Goal: Task Accomplishment & Management: Manage account settings

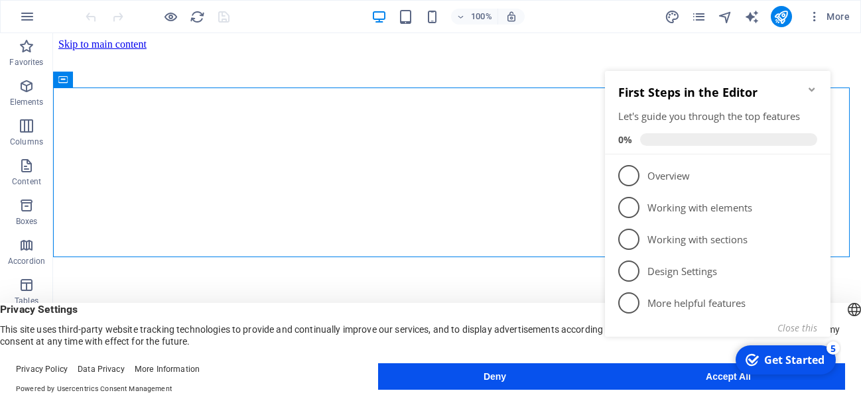
click at [537, 303] on header "English Deutsch Privacy Settings This site uses third-party website tracking te…" at bounding box center [430, 325] width 861 height 44
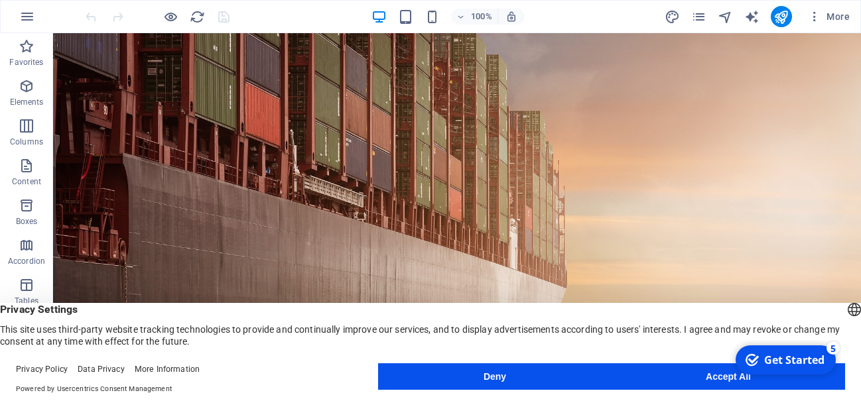
click at [710, 376] on button "Accept All" at bounding box center [728, 376] width 233 height 27
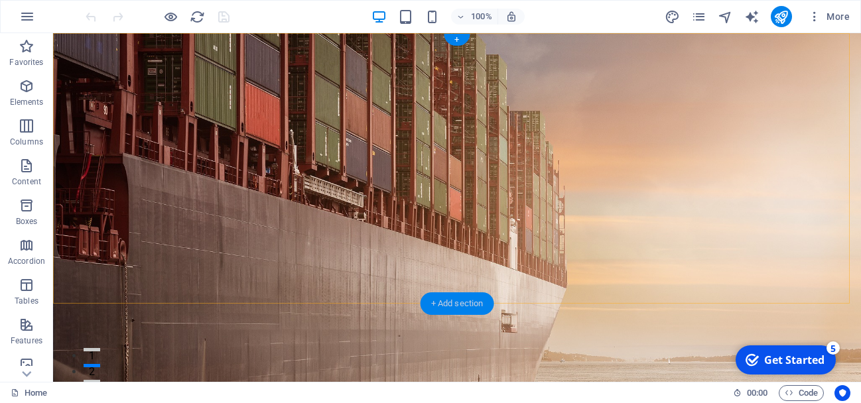
click at [440, 308] on div "+ Add section" at bounding box center [458, 303] width 74 height 23
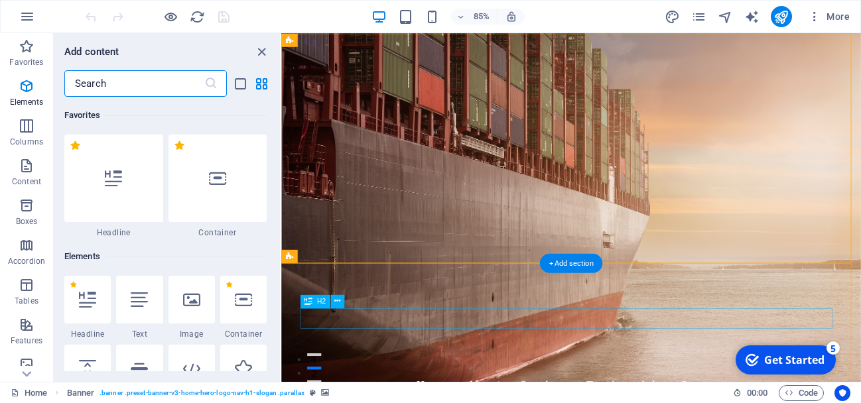
scroll to position [2321, 0]
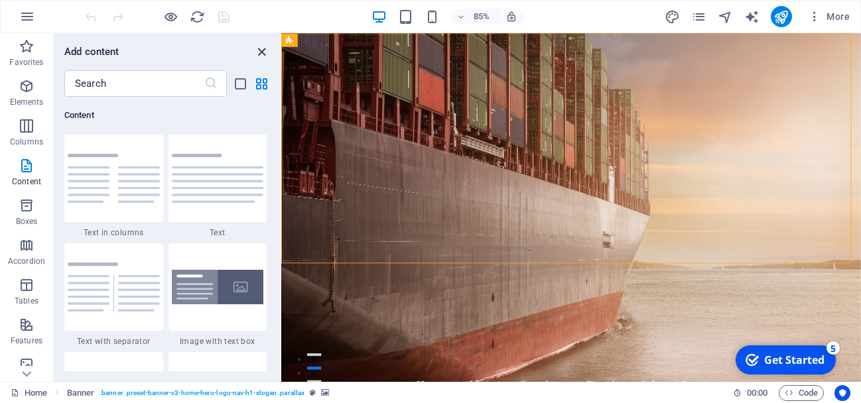
click at [261, 51] on icon "close panel" at bounding box center [261, 51] width 15 height 15
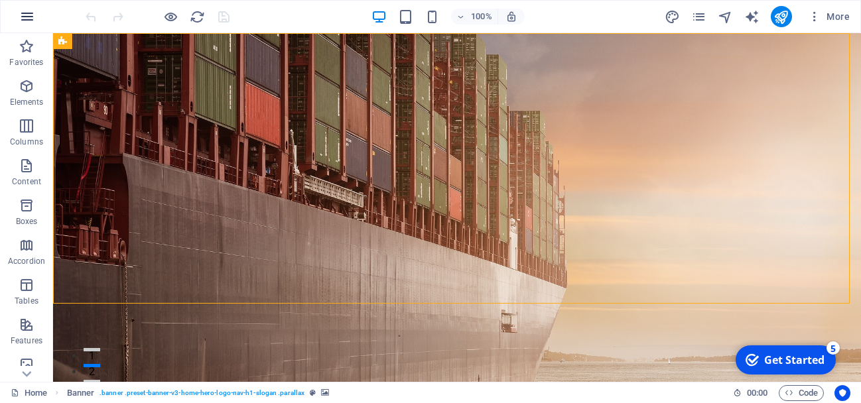
click at [23, 13] on icon "button" at bounding box center [27, 17] width 16 height 16
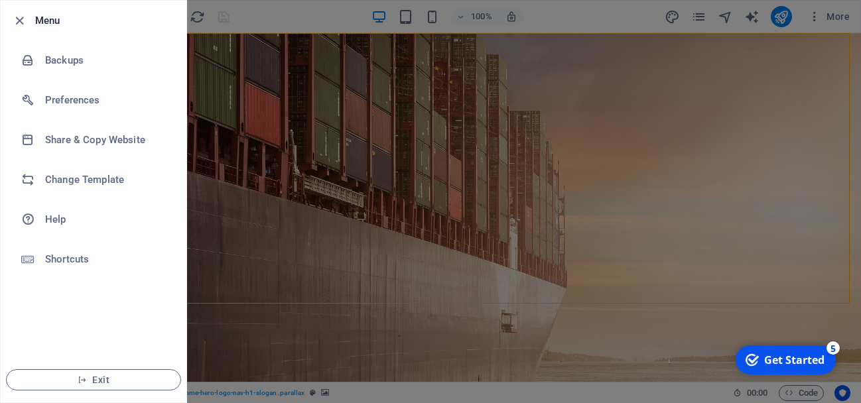
click at [266, 256] on div at bounding box center [430, 201] width 861 height 403
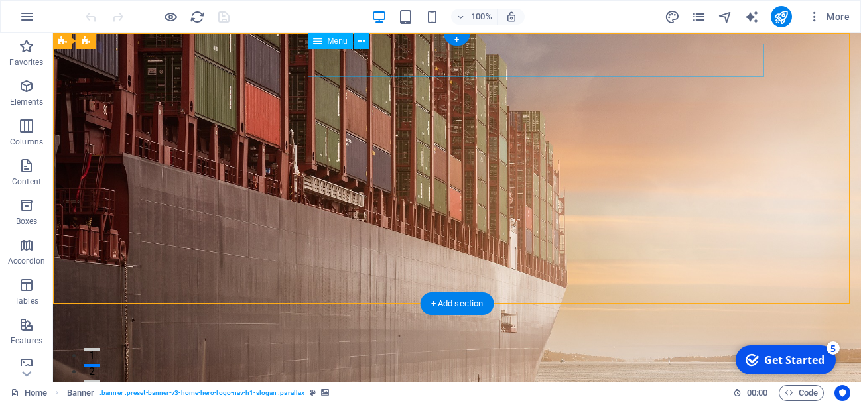
click at [651, 385] on nav "Home About Services Testimonials Contact" at bounding box center [457, 401] width 626 height 33
click at [688, 385] on nav "Home About Services Testimonials Contact" at bounding box center [457, 401] width 626 height 33
click at [318, 45] on icon at bounding box center [317, 41] width 9 height 16
click at [336, 42] on span "Menu" at bounding box center [338, 41] width 20 height 8
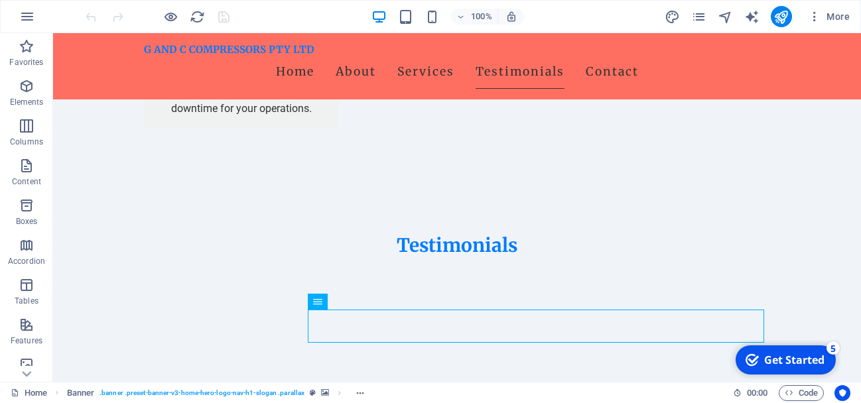
scroll to position [2137, 0]
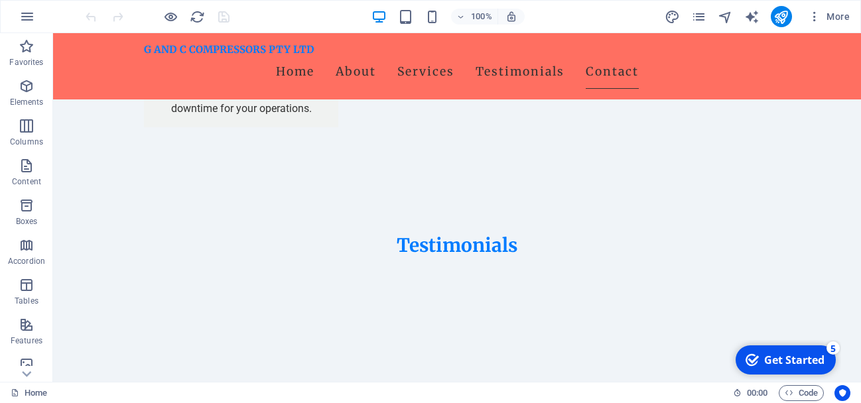
scroll to position [2571, 0]
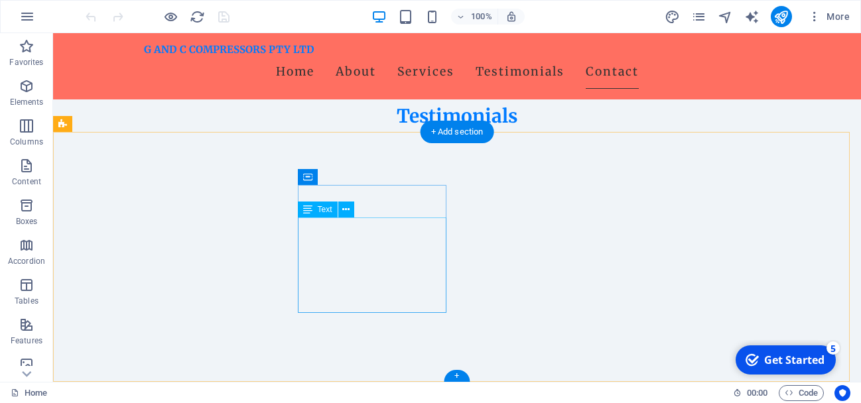
drag, startPoint x: 361, startPoint y: 306, endPoint x: 352, endPoint y: 317, distance: 14.2
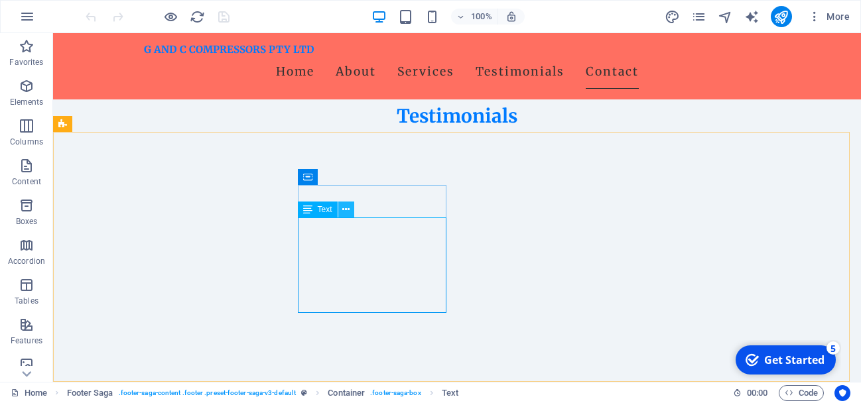
click at [344, 210] on icon at bounding box center [345, 210] width 7 height 14
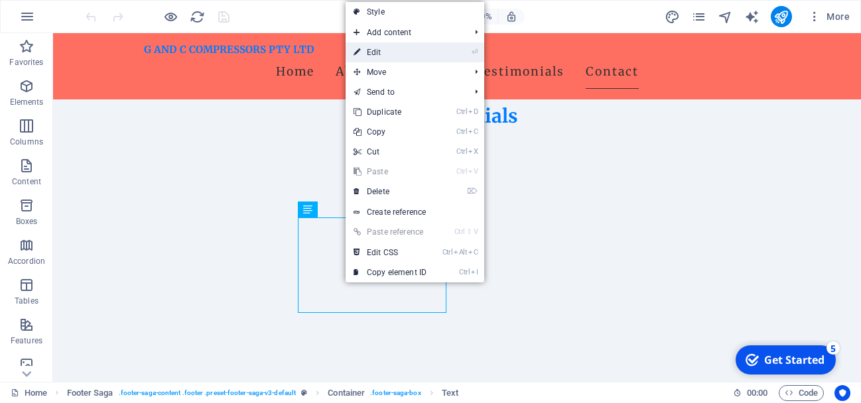
click at [419, 56] on link "⏎ Edit" at bounding box center [390, 52] width 89 height 20
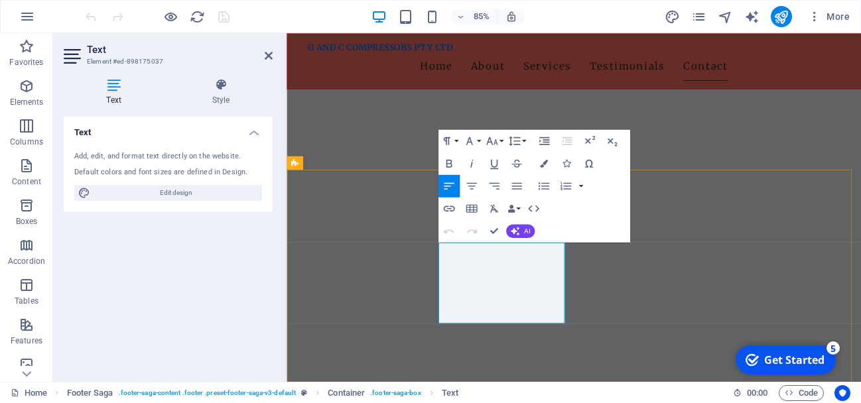
scroll to position [2510, 0]
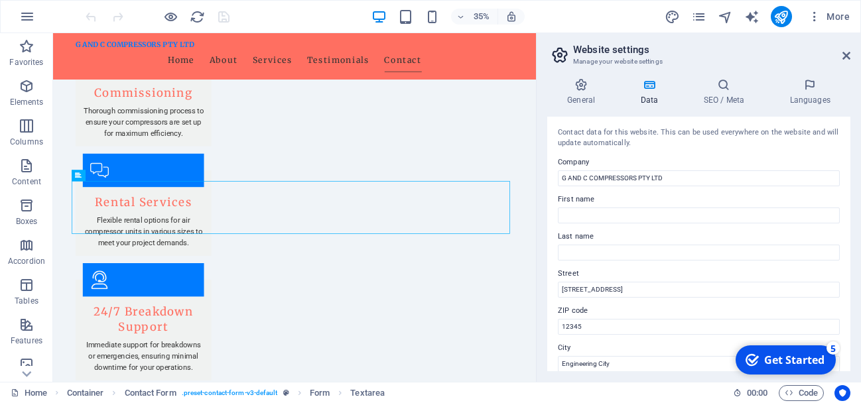
scroll to position [2265, 0]
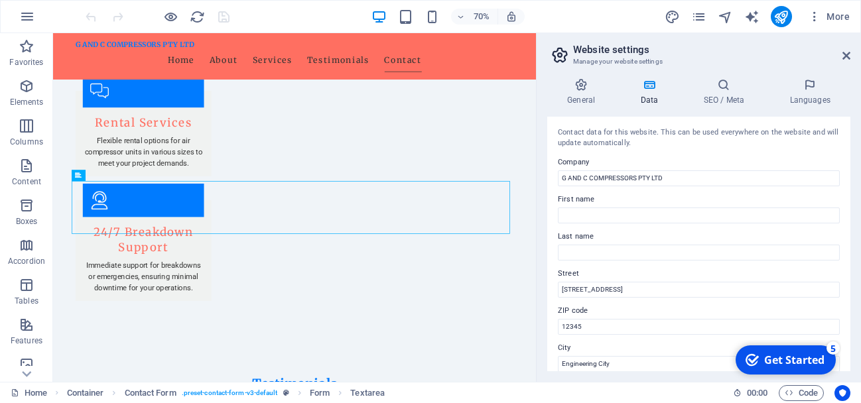
click at [853, 372] on div "General Data SEO / Meta Languages Website name [DOMAIN_NAME] Logo Drag files he…" at bounding box center [699, 225] width 324 height 314
click at [846, 365] on div "Contact data for this website. This can be used everywhere on the website and w…" at bounding box center [698, 244] width 303 height 255
click at [852, 364] on div "General Data SEO / Meta Languages Website name [DOMAIN_NAME] Logo Drag files he…" at bounding box center [699, 225] width 324 height 314
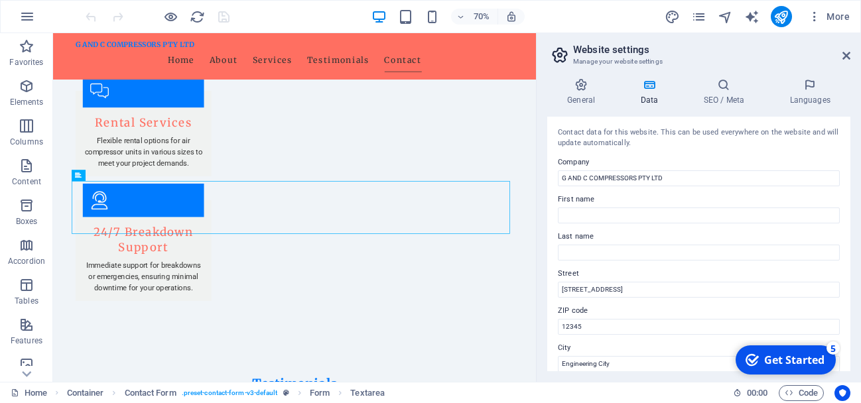
drag, startPoint x: 852, startPoint y: 364, endPoint x: 845, endPoint y: 359, distance: 8.1
click at [845, 359] on div "General Data SEO / Meta Languages Website name [DOMAIN_NAME] Logo Drag files he…" at bounding box center [699, 225] width 324 height 314
click at [845, 359] on div "Contact data for this website. This can be used everywhere on the website and w…" at bounding box center [698, 244] width 303 height 255
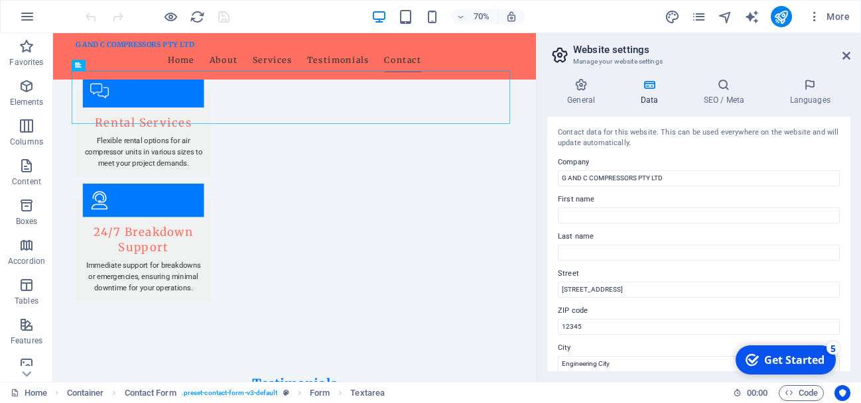
scroll to position [2422, 0]
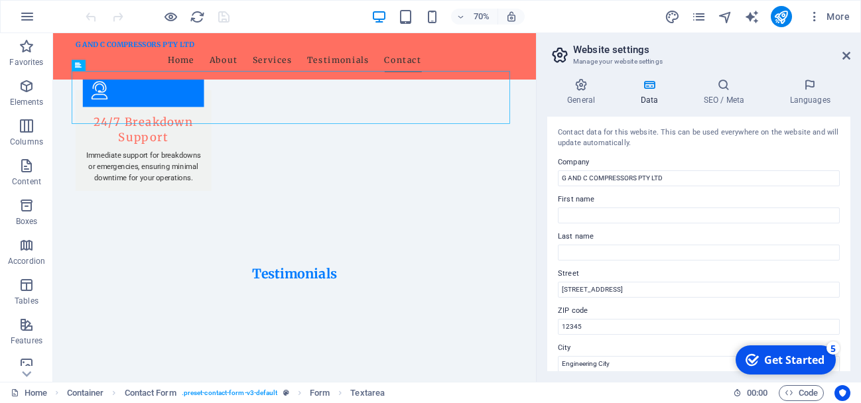
click at [854, 312] on div "General Data SEO / Meta Languages Website name [DOMAIN_NAME] Logo Drag files he…" at bounding box center [699, 225] width 324 height 314
click at [845, 311] on div "Contact data for this website. This can be used everywhere on the website and w…" at bounding box center [698, 244] width 303 height 255
click at [850, 356] on div "General Data SEO / Meta Languages Website name [DOMAIN_NAME] Logo Drag files he…" at bounding box center [699, 225] width 324 height 314
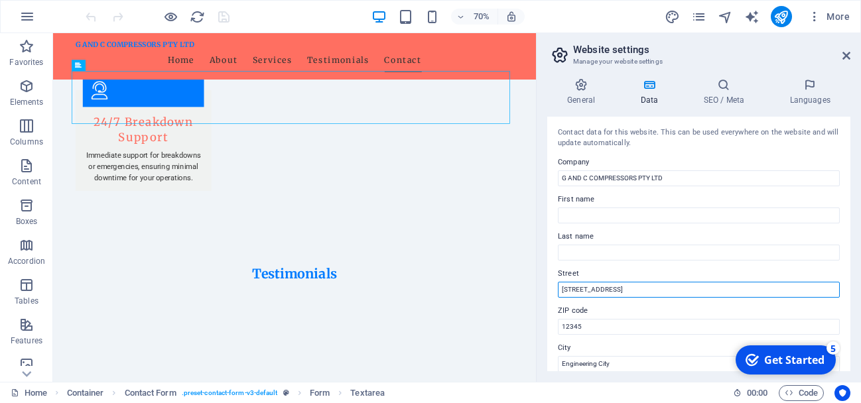
click at [643, 288] on input "[STREET_ADDRESS]" at bounding box center [699, 290] width 282 height 16
type input "1"
type input "a"
type input "A"
type input "M"
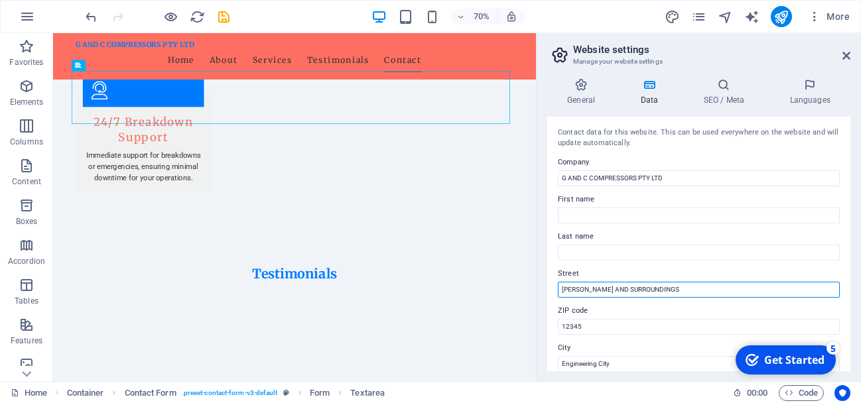
type input "[PERSON_NAME] AND SURROUNDINGS"
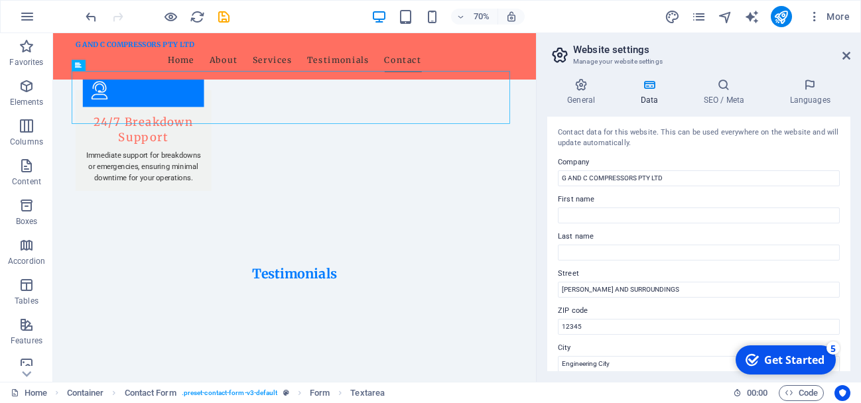
click at [856, 327] on div "General Data SEO / Meta Languages Website name [DOMAIN_NAME] Logo Drag files he…" at bounding box center [699, 225] width 324 height 314
click at [846, 356] on div "Contact data for this website. This can be used everywhere on the website and w…" at bounding box center [698, 244] width 303 height 255
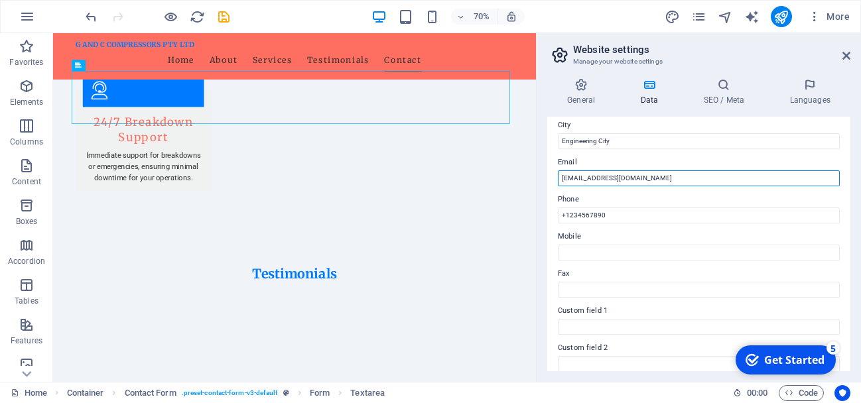
click at [659, 177] on input "[EMAIL_ADDRESS][DOMAIN_NAME]" at bounding box center [699, 178] width 282 height 16
type input "i"
type input "S"
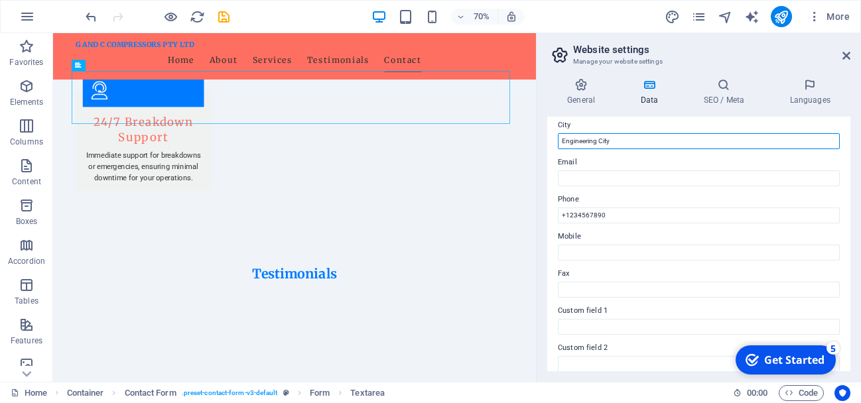
click at [643, 135] on input "Engineering City" at bounding box center [699, 141] width 282 height 16
type input "E"
type input "g"
type input "GAUTENG"
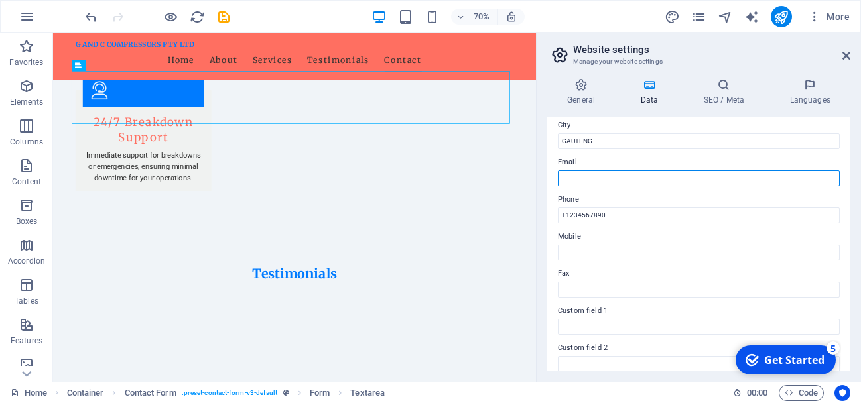
click at [625, 170] on input "Email" at bounding box center [699, 178] width 282 height 16
type input "[EMAIL_ADDRESS][DOMAIN_NAME]"
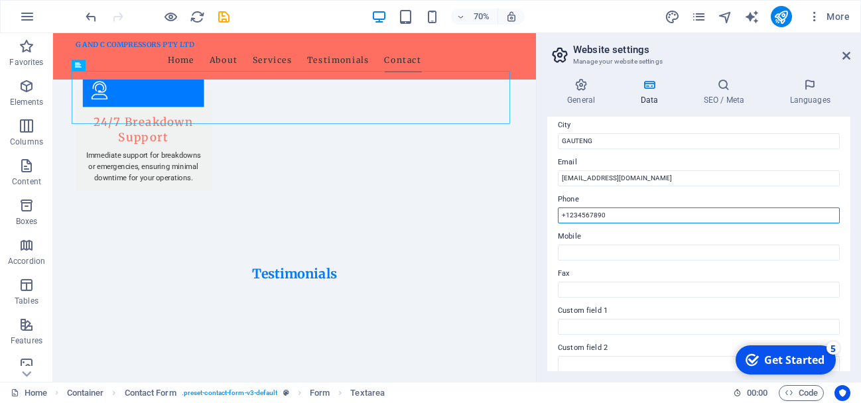
click at [624, 218] on input "+1234567890" at bounding box center [699, 216] width 282 height 16
type input "+"
type input "0622167284"
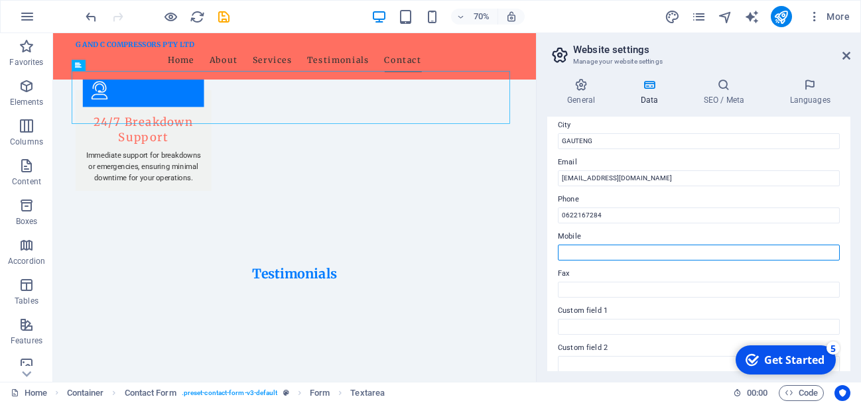
click at [633, 248] on input "Mobile" at bounding box center [699, 253] width 282 height 16
type input "0627182393"
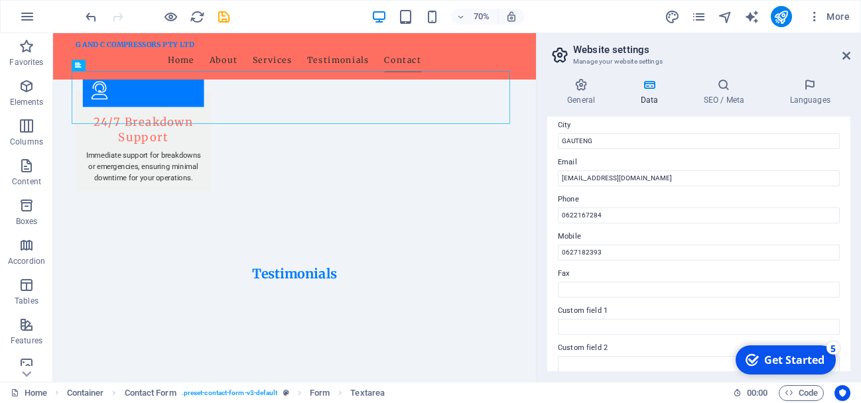
click at [847, 329] on div "Contact data for this website. This can be used everywhere on the website and w…" at bounding box center [698, 244] width 303 height 255
click at [852, 336] on div "General Data SEO / Meta Languages Website name [DOMAIN_NAME] Logo Drag files he…" at bounding box center [699, 225] width 324 height 314
drag, startPoint x: 850, startPoint y: 304, endPoint x: 851, endPoint y: 330, distance: 25.2
click at [851, 330] on div "General Data SEO / Meta Languages Website name [DOMAIN_NAME] Logo Drag files he…" at bounding box center [699, 225] width 324 height 314
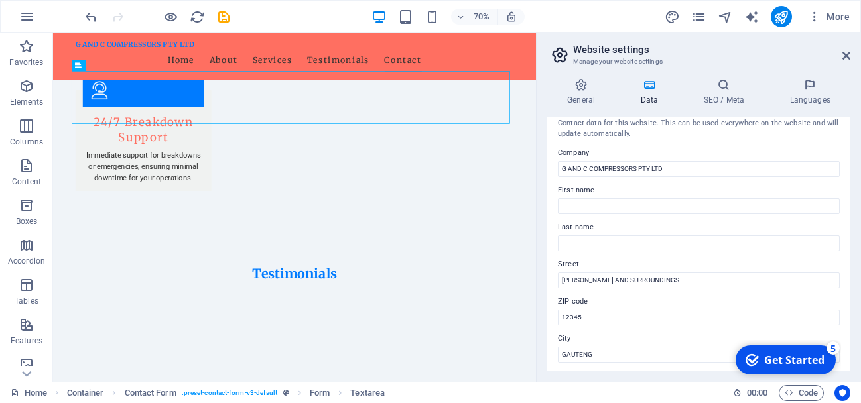
scroll to position [0, 0]
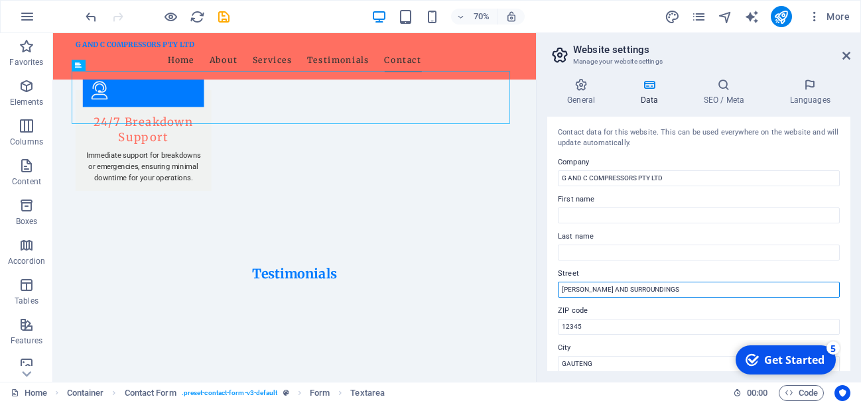
click at [783, 288] on input "[PERSON_NAME] AND SURROUNDINGS" at bounding box center [699, 290] width 282 height 16
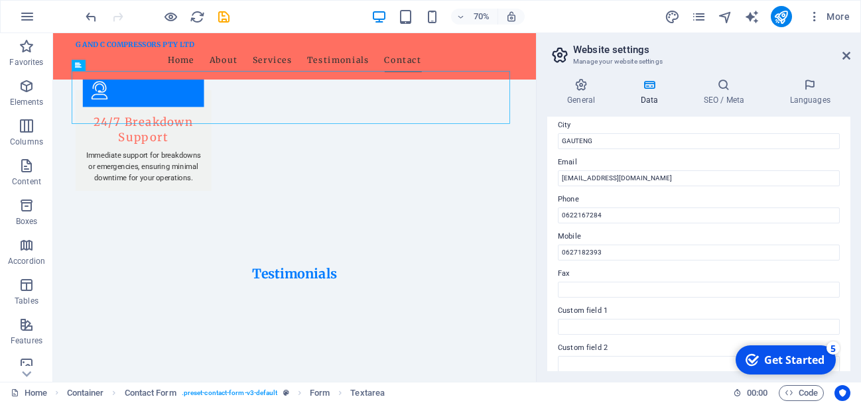
scroll to position [383, 0]
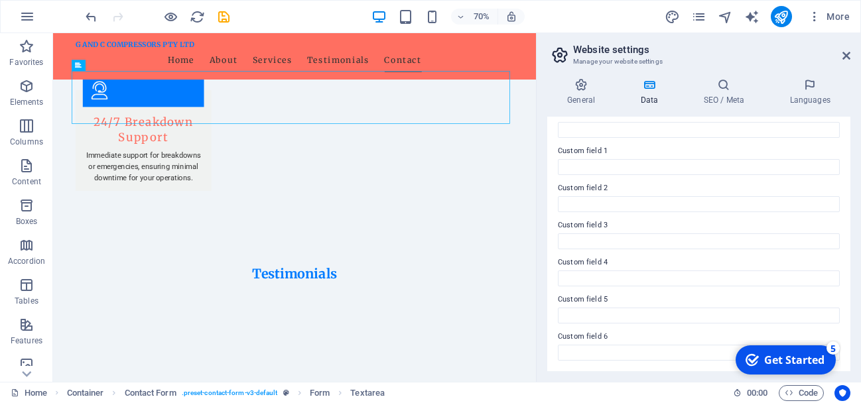
type input "ALBERTON AND SURROUNDING AREAS"
click at [853, 128] on div "General Data SEO / Meta Languages Website name [DOMAIN_NAME] Logo Drag files he…" at bounding box center [699, 225] width 324 height 314
click at [650, 65] on h3 "Manage your website settings" at bounding box center [698, 62] width 251 height 12
click at [574, 99] on h4 "General" at bounding box center [583, 92] width 73 height 28
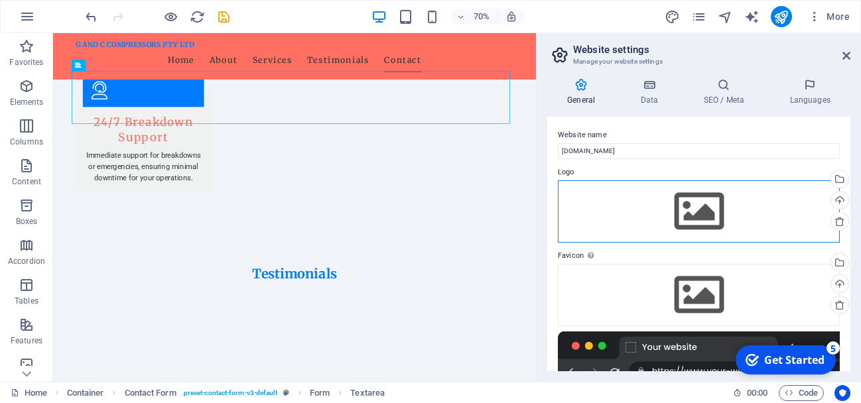
click at [726, 211] on div "Drag files here, click to choose files or select files from Files or our free s…" at bounding box center [699, 211] width 282 height 62
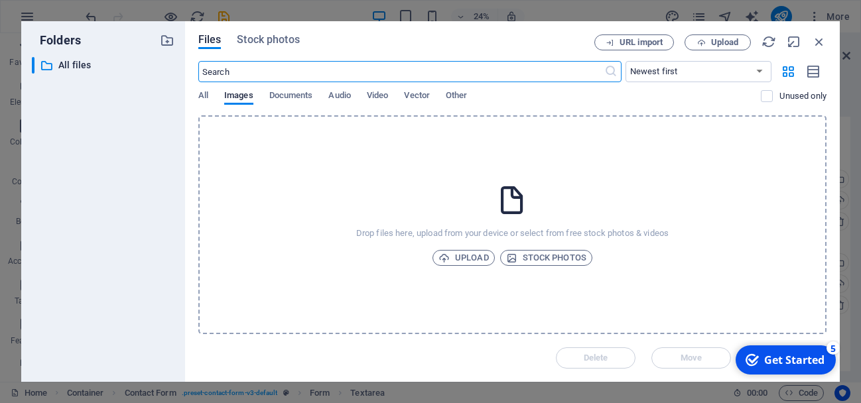
scroll to position [1935, 0]
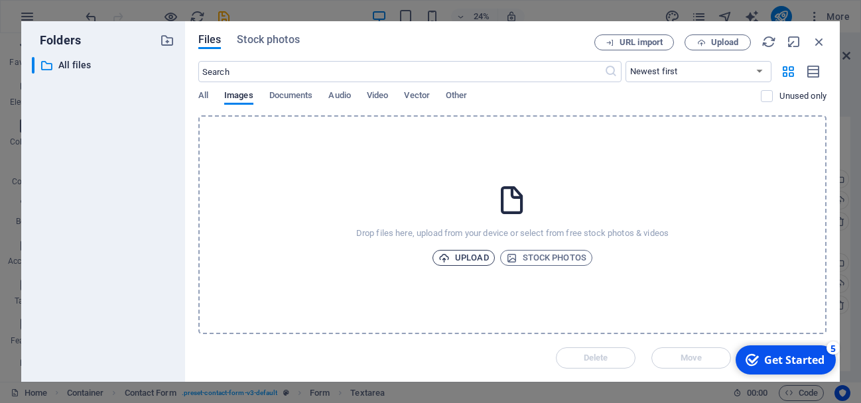
click at [482, 254] on span "Upload" at bounding box center [463, 258] width 50 height 16
click at [476, 255] on span "Upload" at bounding box center [463, 258] width 50 height 16
click at [474, 255] on span "Upload" at bounding box center [463, 258] width 50 height 16
click at [463, 254] on span "Upload" at bounding box center [463, 258] width 50 height 16
click at [453, 257] on span "Upload" at bounding box center [463, 258] width 50 height 16
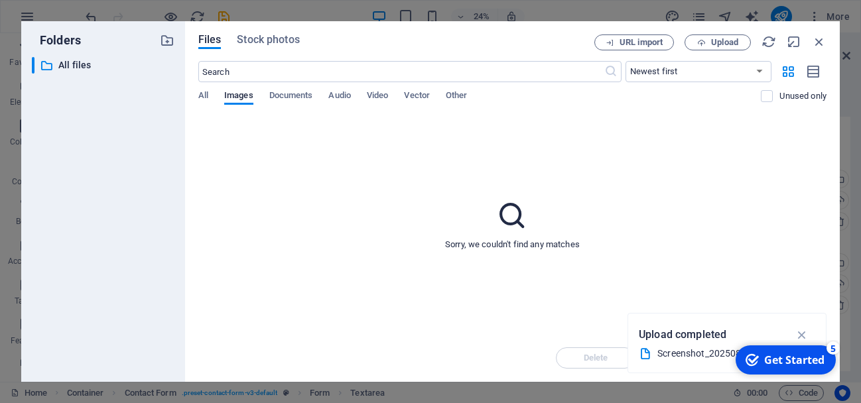
click at [716, 345] on div "Upload completed" at bounding box center [727, 334] width 176 height 21
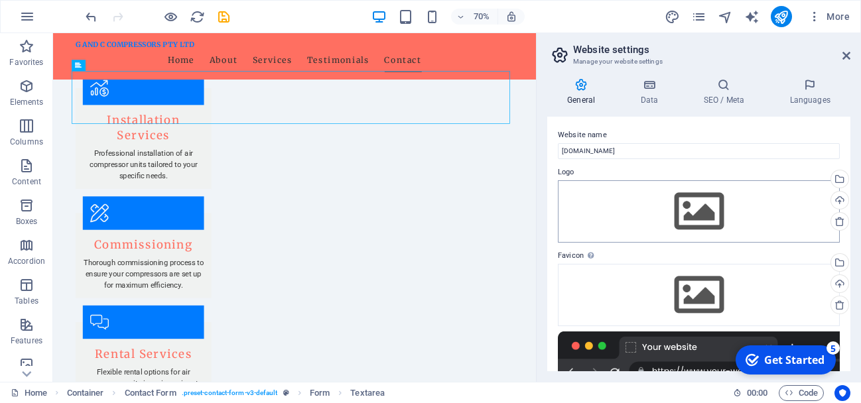
scroll to position [2422, 0]
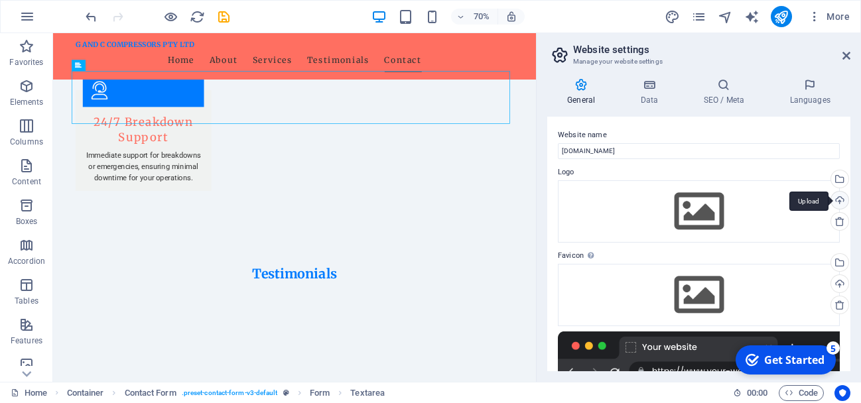
click at [836, 200] on div "Upload" at bounding box center [838, 202] width 20 height 20
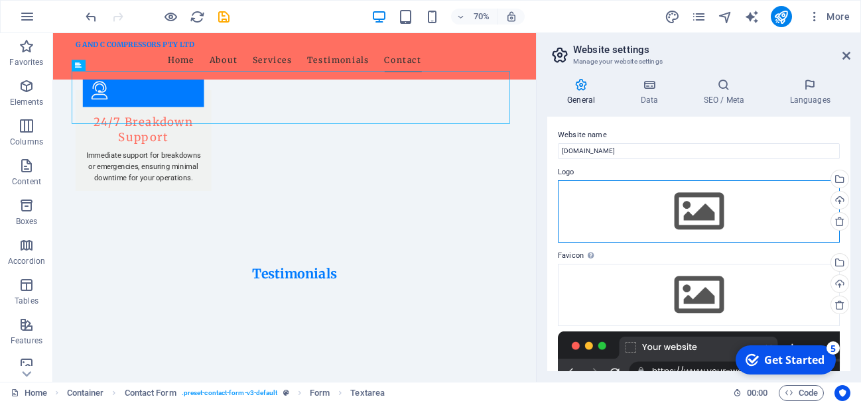
click at [709, 204] on div "Drag files here, click to choose files or select files from Files or our free s…" at bounding box center [699, 211] width 282 height 62
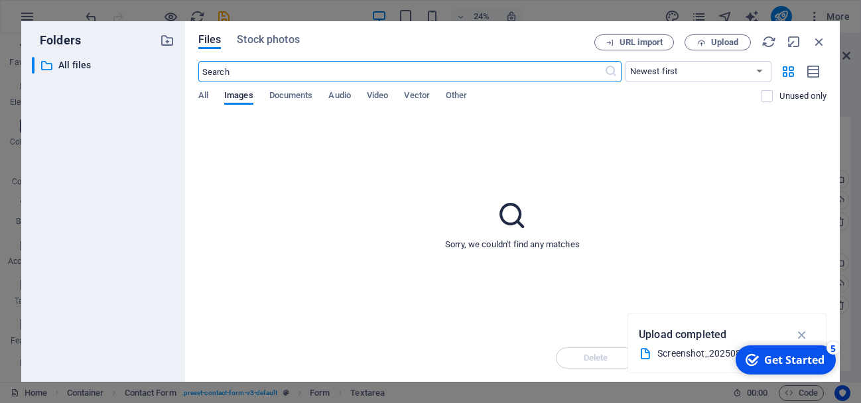
scroll to position [1935, 0]
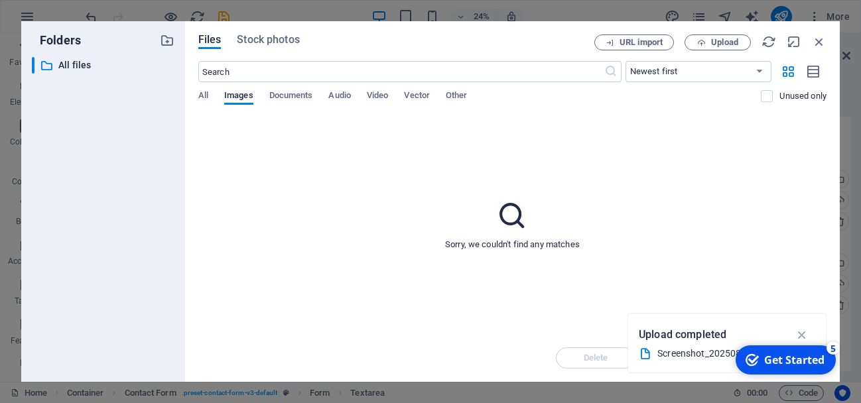
click at [686, 338] on p "Upload completed" at bounding box center [683, 334] width 88 height 17
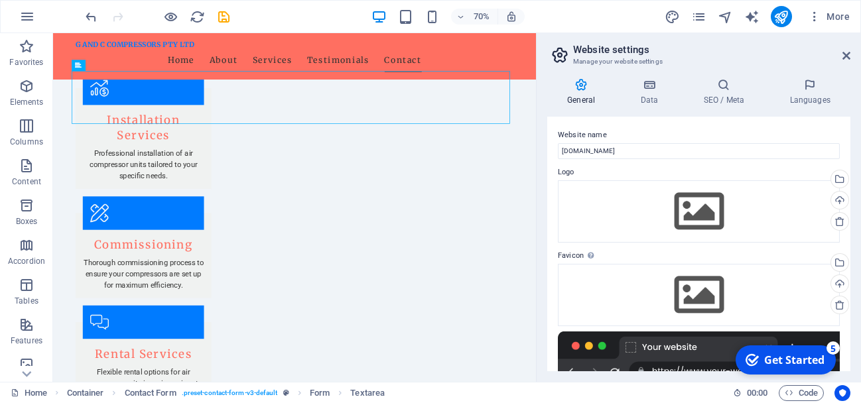
scroll to position [2422, 0]
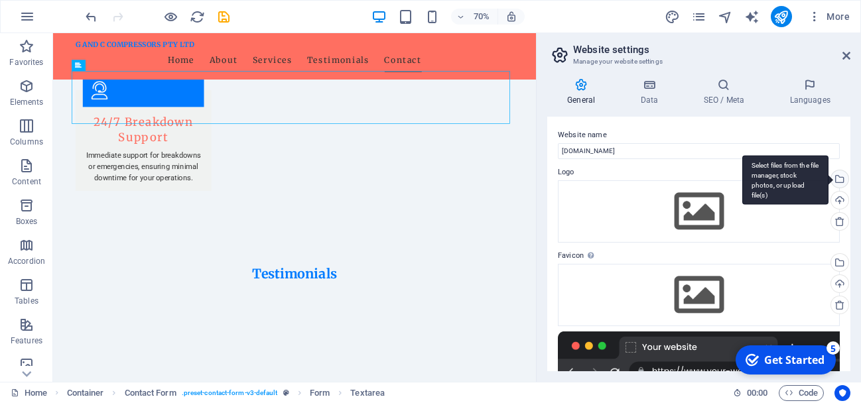
click at [838, 180] on div "Select files from the file manager, stock photos, or upload file(s)" at bounding box center [838, 180] width 20 height 20
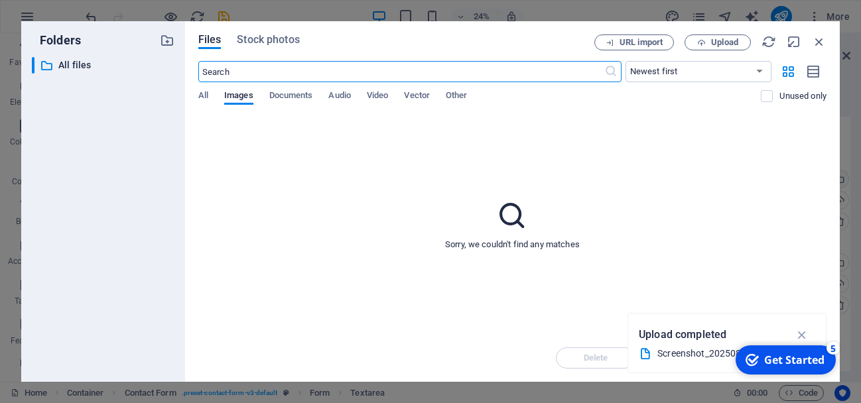
scroll to position [1935, 0]
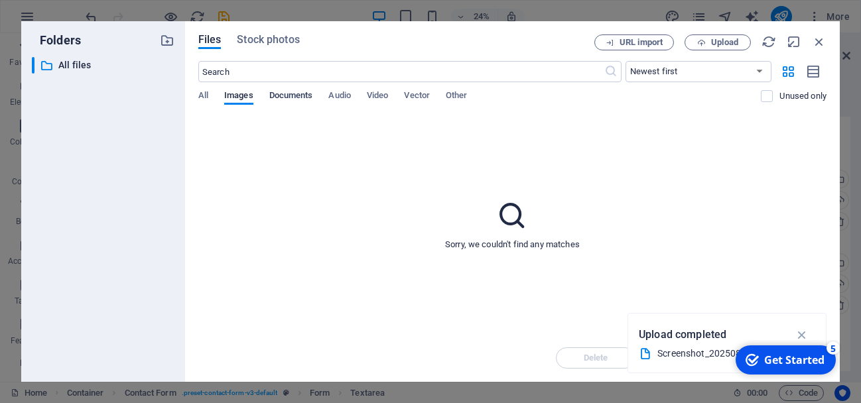
click at [290, 94] on span "Documents" at bounding box center [291, 97] width 44 height 19
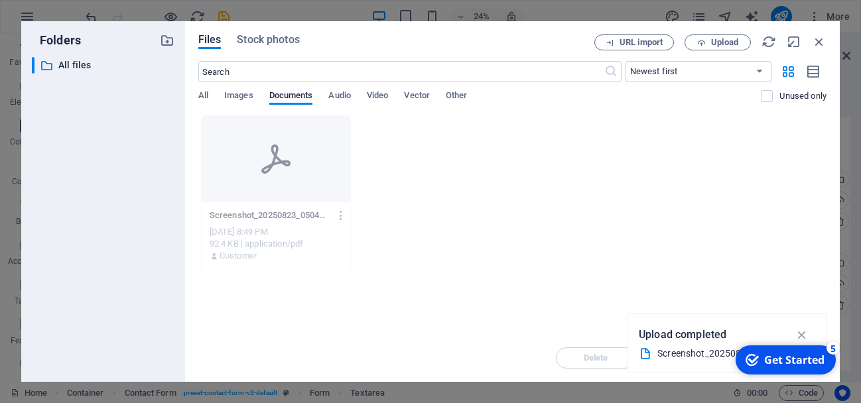
scroll to position [1975, 0]
click at [206, 96] on span "All" at bounding box center [203, 97] width 10 height 19
click at [72, 64] on p "All files" at bounding box center [104, 65] width 92 height 15
click at [268, 36] on span "Stock photos" at bounding box center [268, 40] width 62 height 16
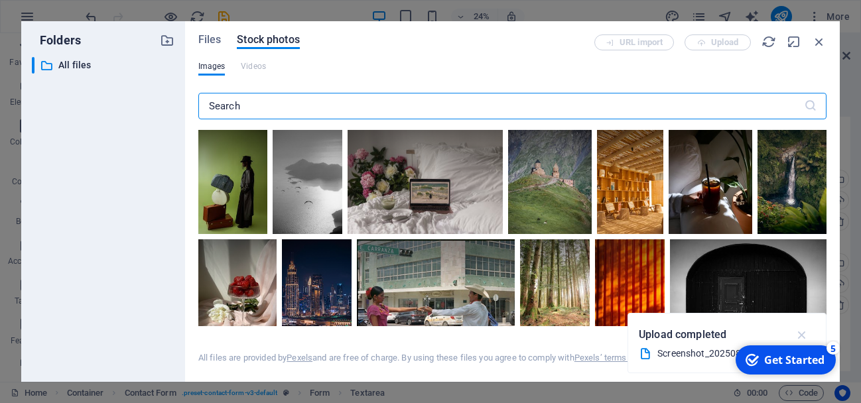
click at [805, 333] on icon "button" at bounding box center [802, 335] width 15 height 15
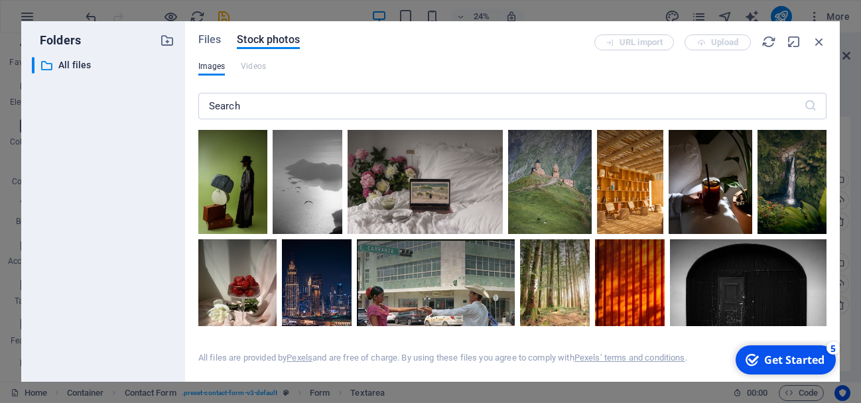
scroll to position [1975, 0]
click at [713, 38] on div "URL import Upload" at bounding box center [710, 42] width 232 height 16
click at [824, 38] on icon "button" at bounding box center [819, 41] width 15 height 15
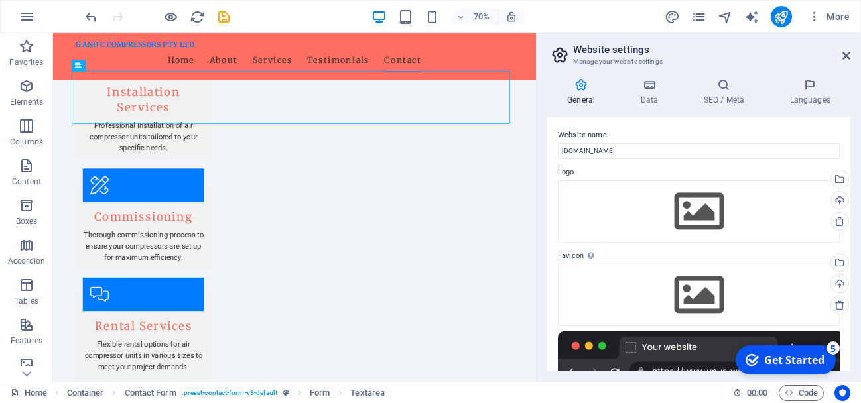
scroll to position [2462, 0]
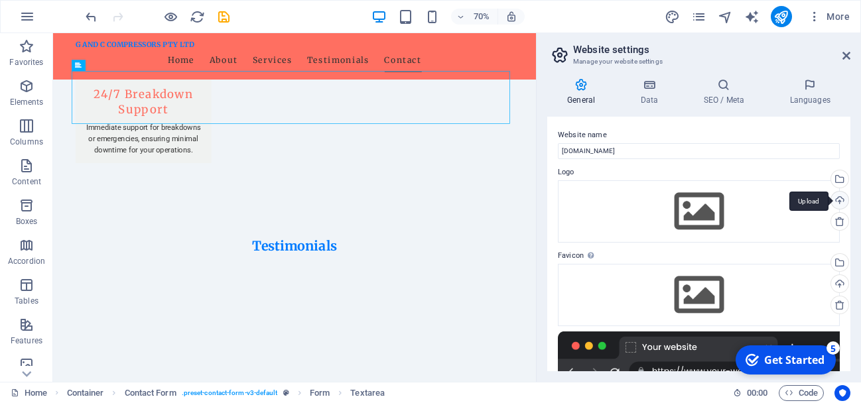
click at [838, 198] on div "Upload" at bounding box center [838, 202] width 20 height 20
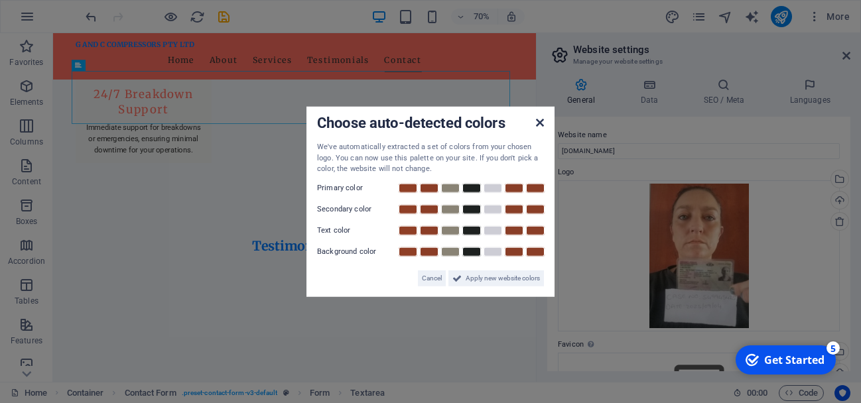
click at [536, 124] on icon at bounding box center [540, 122] width 8 height 11
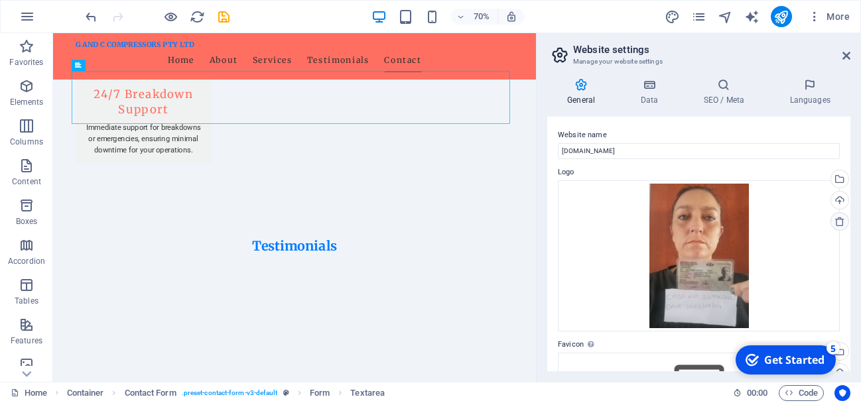
click at [841, 221] on icon at bounding box center [839, 221] width 11 height 11
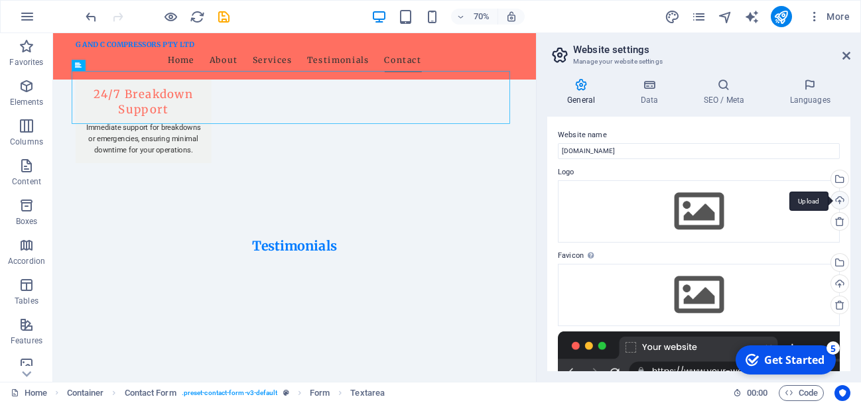
click at [837, 196] on div "Upload" at bounding box center [838, 202] width 20 height 20
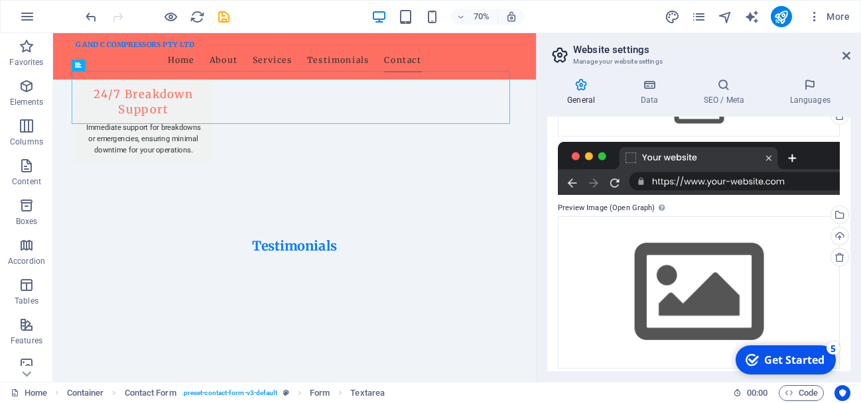
scroll to position [198, 0]
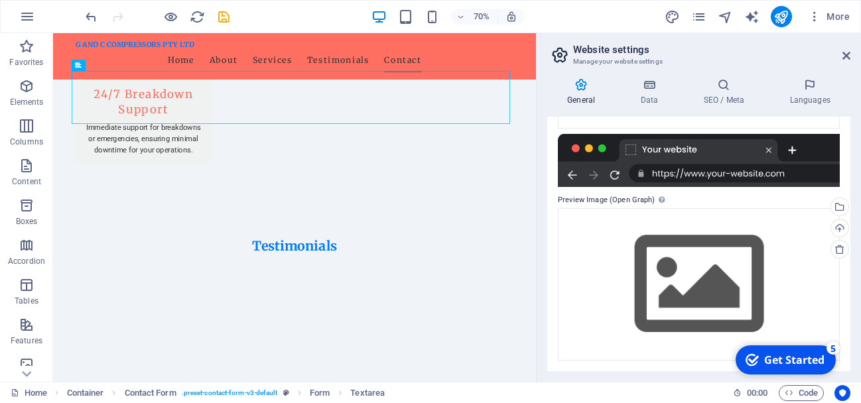
click at [852, 367] on div "General Data SEO / Meta Languages Website name [DOMAIN_NAME] Logo Drag files he…" at bounding box center [699, 225] width 324 height 314
click at [33, 17] on icon "button" at bounding box center [27, 17] width 16 height 16
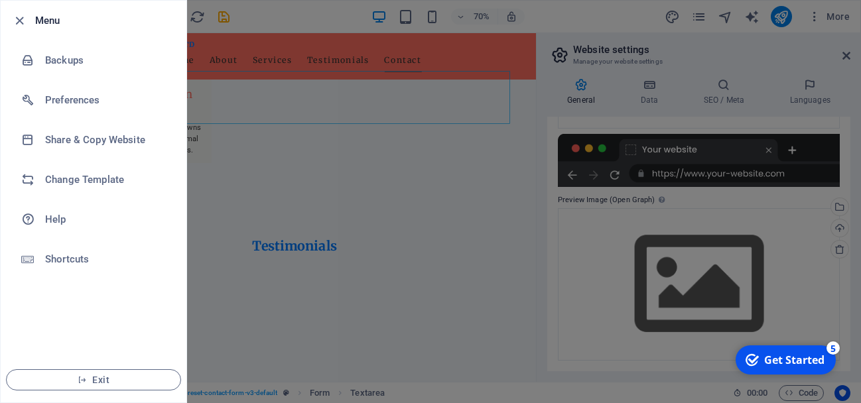
drag, startPoint x: 49, startPoint y: 19, endPoint x: 324, endPoint y: 58, distance: 277.5
click at [324, 58] on div "Menu Backups Preferences Share & Copy Website Change Template Help Shortcuts Ex…" at bounding box center [430, 201] width 861 height 403
